Goal: Navigation & Orientation: Find specific page/section

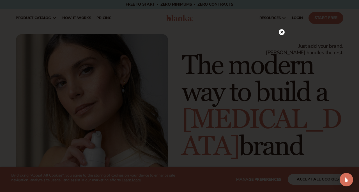
click at [281, 36] on div at bounding box center [282, 32] width 6 height 10
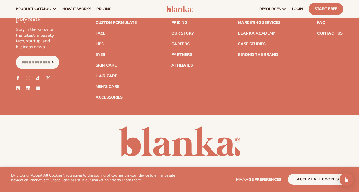
scroll to position [2223, 0]
click at [178, 42] on link "Careers" at bounding box center [180, 44] width 18 height 4
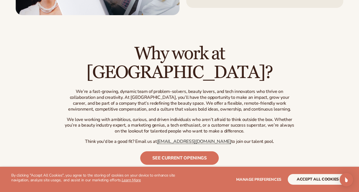
scroll to position [290, 0]
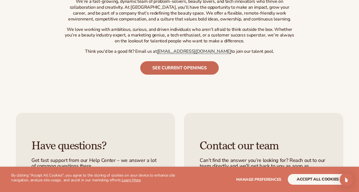
click at [157, 61] on link "See current openings" at bounding box center [179, 67] width 78 height 13
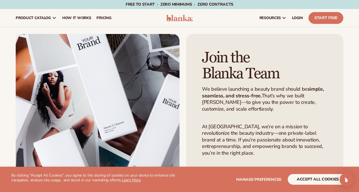
click at [178, 17] on img at bounding box center [179, 18] width 26 height 7
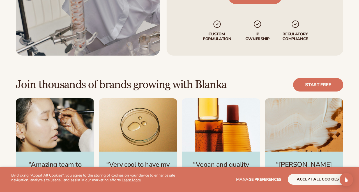
scroll to position [1433, 0]
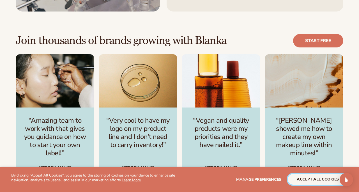
click at [323, 180] on button "accept all cookies" at bounding box center [318, 179] width 60 height 11
